Goal: Information Seeking & Learning: Learn about a topic

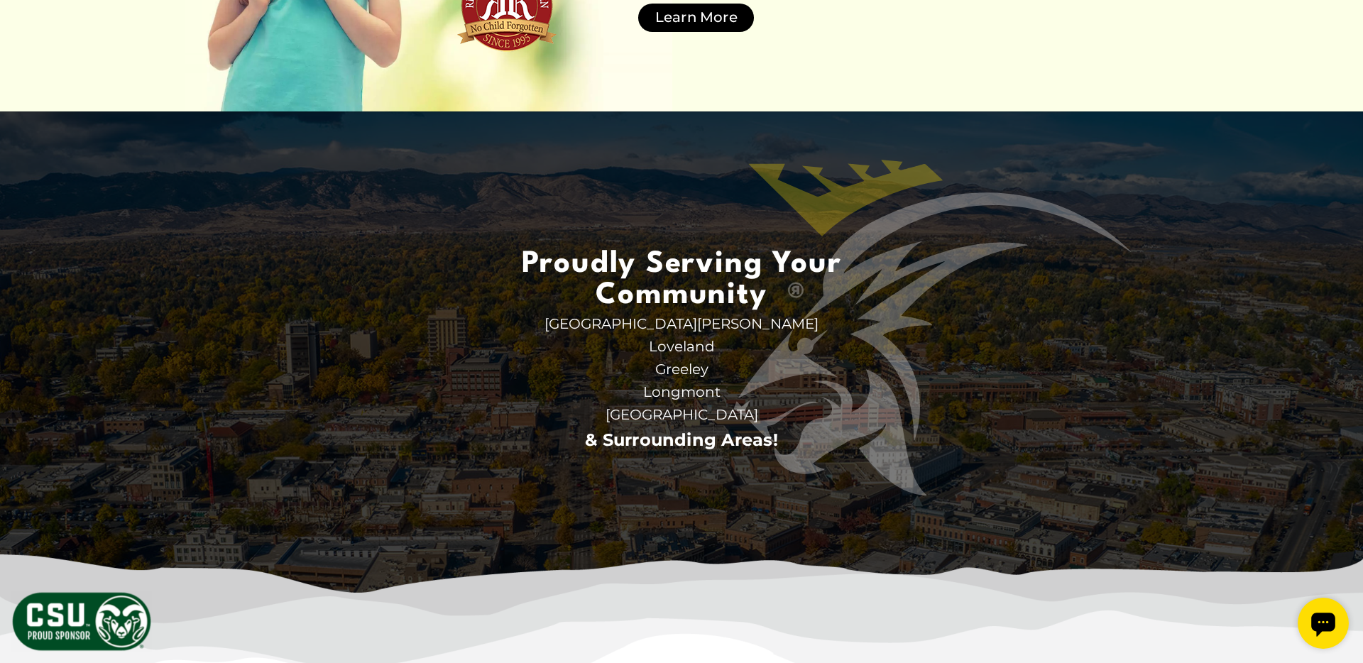
scroll to position [4614, 0]
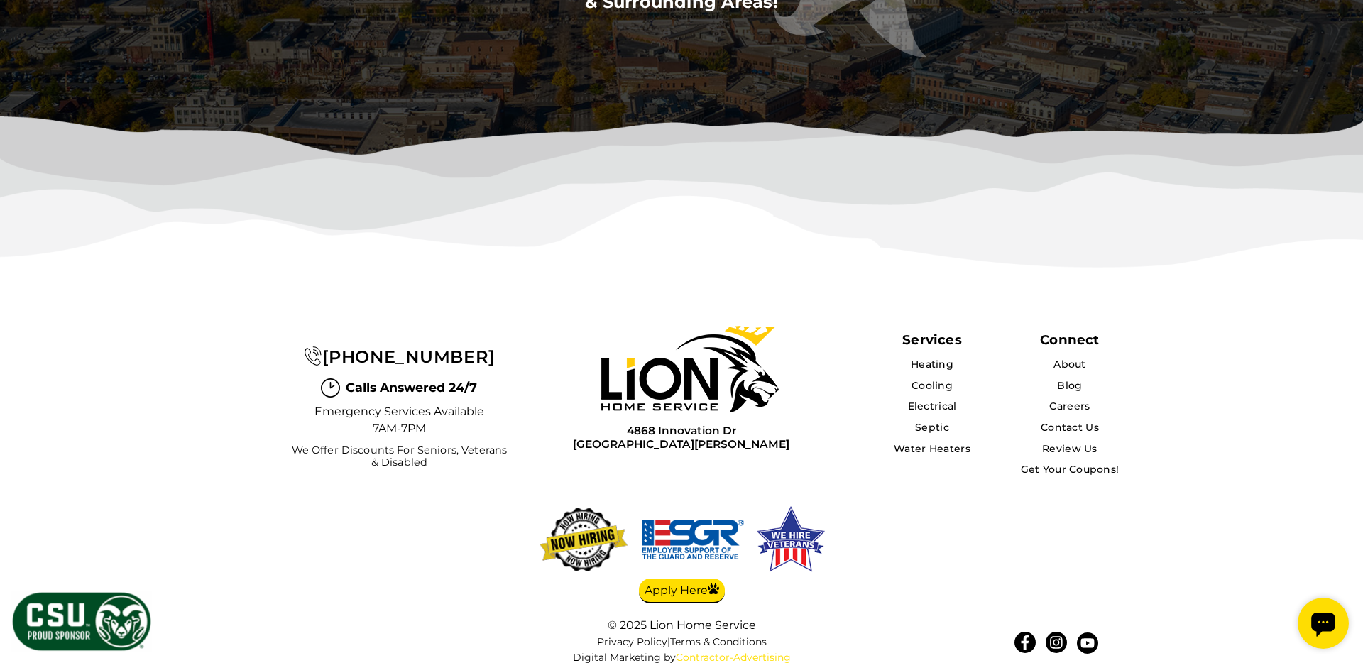
click at [711, 652] on link "Contractor-Advertising" at bounding box center [733, 658] width 115 height 12
click at [796, 524] on img at bounding box center [790, 539] width 77 height 75
click at [675, 538] on img at bounding box center [693, 539] width 112 height 75
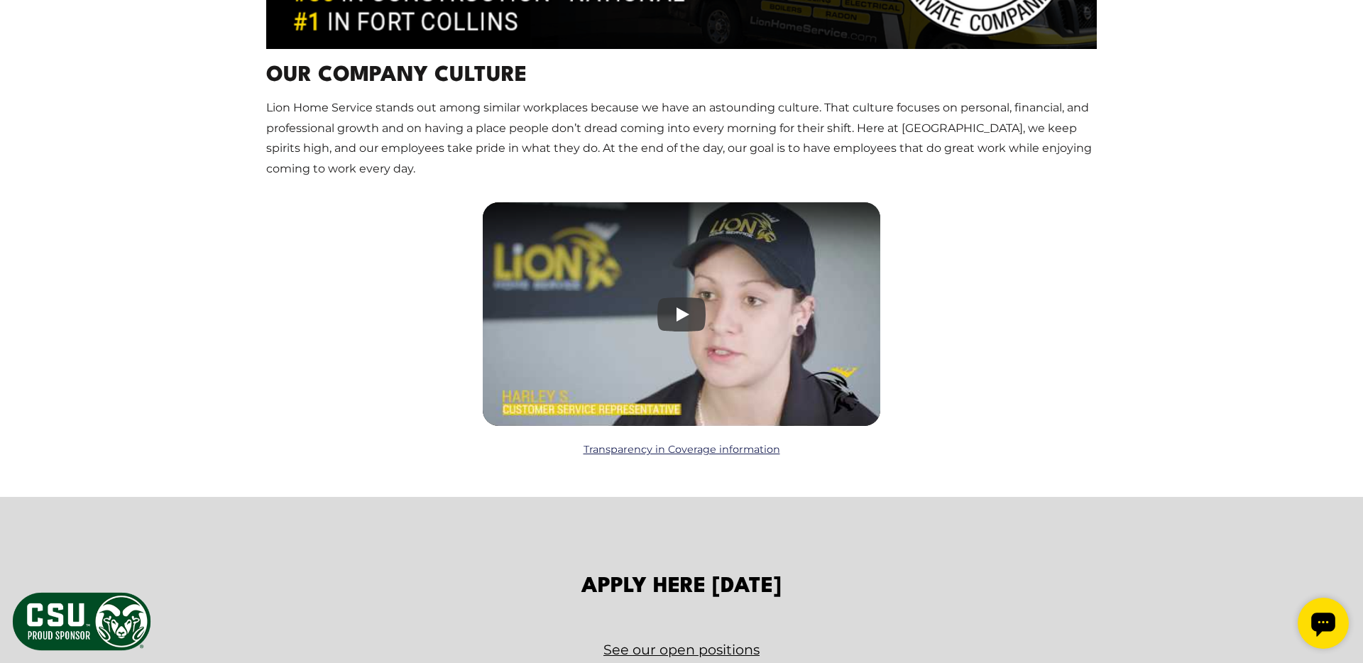
scroll to position [1775, 0]
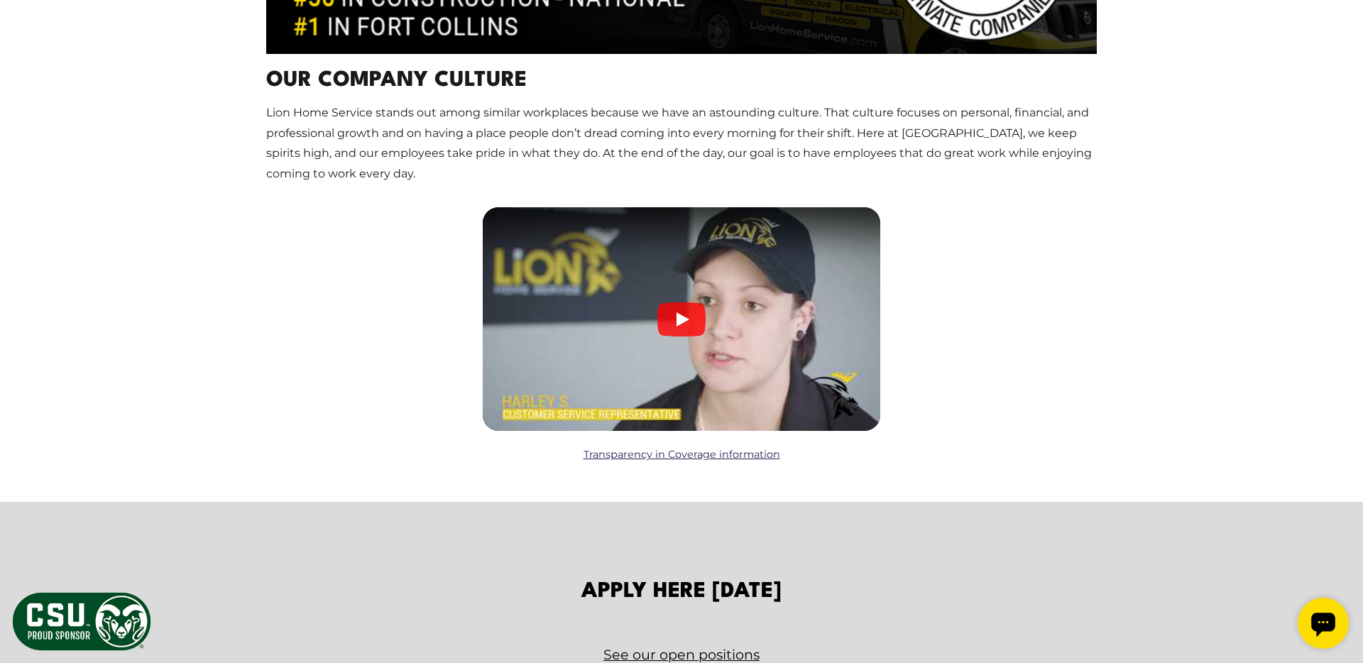
click at [684, 314] on button "Play: Lion Home Service Client Testimonial" at bounding box center [681, 319] width 48 height 34
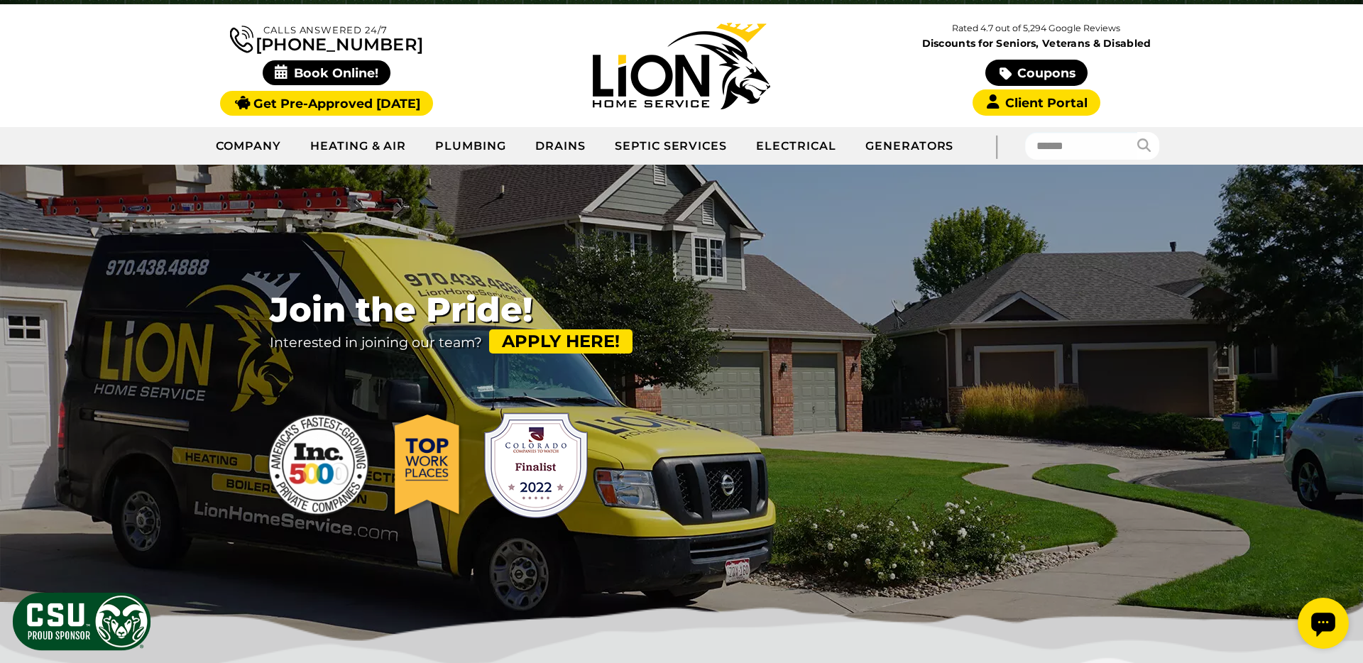
scroll to position [98, 0]
